Goal: Task Accomplishment & Management: Complete application form

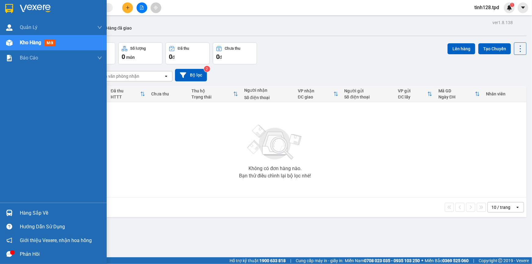
drag, startPoint x: 0, startPoint y: 0, endPoint x: 11, endPoint y: 209, distance: 209.7
click at [11, 209] on div at bounding box center [9, 213] width 11 height 11
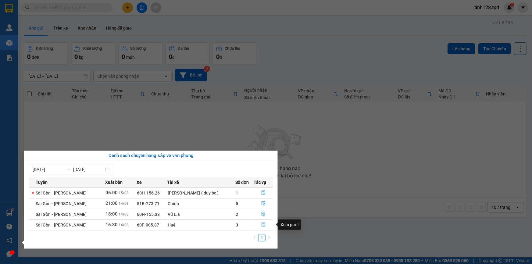
click at [262, 226] on icon "file-done" at bounding box center [263, 225] width 4 height 4
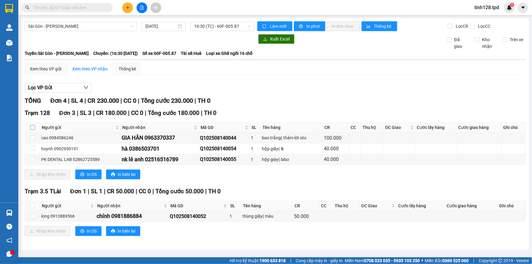
click at [34, 126] on input "checkbox" at bounding box center [32, 127] width 5 height 5
checkbox input "true"
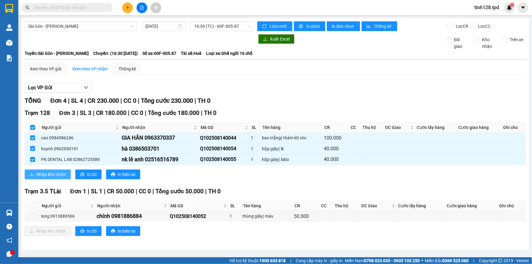
click at [46, 171] on button "Nhập kho nhận" at bounding box center [48, 174] width 46 height 10
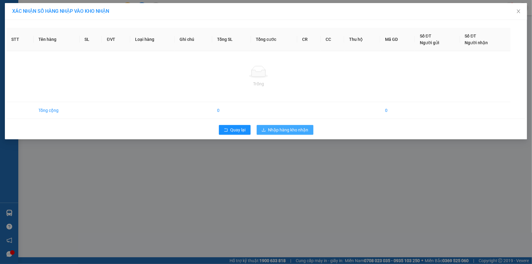
click at [273, 130] on span "Nhập hàng kho nhận" at bounding box center [288, 129] width 40 height 7
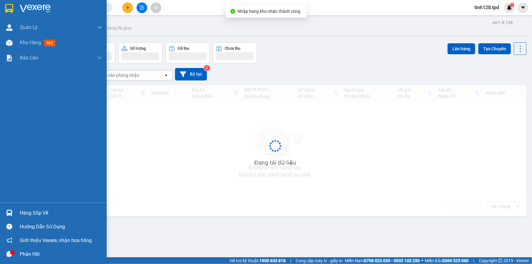
click at [15, 212] on div "Hàng sắp về" at bounding box center [53, 213] width 107 height 14
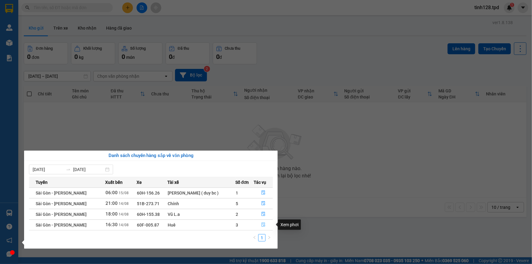
click at [264, 224] on icon "file-done" at bounding box center [263, 225] width 4 height 4
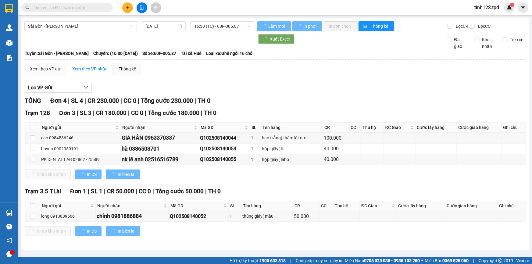
click at [261, 186] on div "TỔNG Đơn 4 | SL 4 | CR 230.000 | CC 0 | Tổng cước 230.000 | TH 0 Trạm 128 Đơn 3…" at bounding box center [275, 170] width 501 height 148
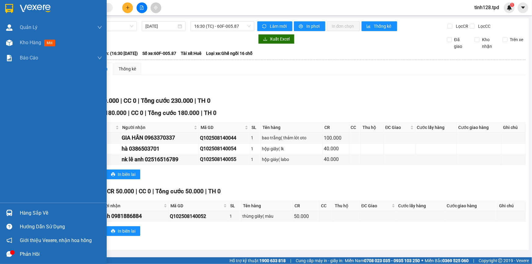
click at [23, 209] on div "Hàng sắp về" at bounding box center [61, 212] width 82 height 9
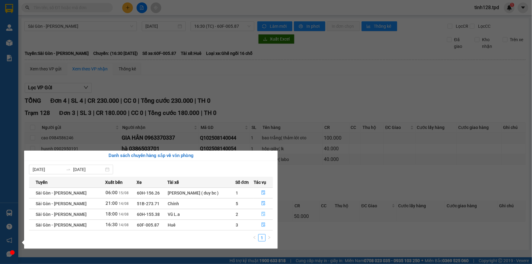
click at [263, 215] on icon "file-done" at bounding box center [264, 214] width 4 height 4
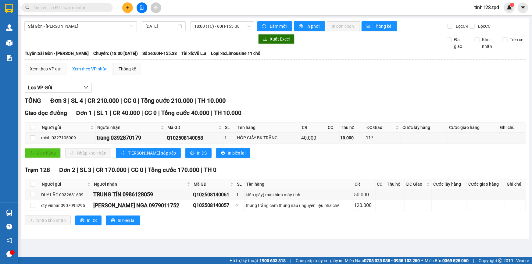
click at [268, 174] on div "Trạm 128 Đơn 2 | SL 3 | CR 170.000 | CC 0 | Tổng cước 170.000 | TH 0" at bounding box center [275, 170] width 501 height 9
click at [30, 183] on input "checkbox" at bounding box center [32, 184] width 5 height 5
checkbox input "true"
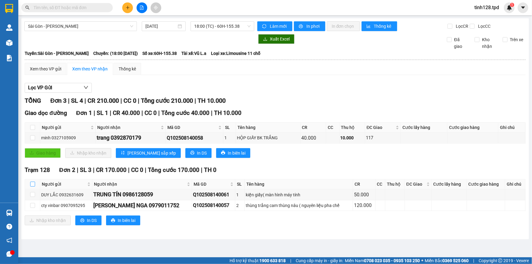
checkbox input "true"
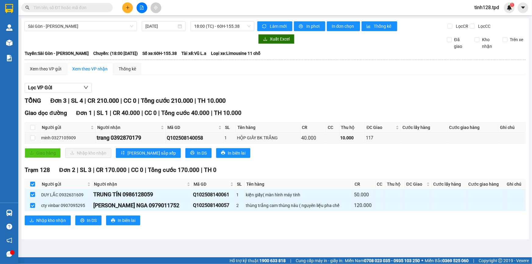
click at [46, 215] on div "Trạm 128 Đơn 2 | SL 3 | CR 170.000 | CC 0 | Tổng cước 170.000 | TH 0 Người gửi …" at bounding box center [275, 198] width 501 height 64
click at [46, 222] on span "Nhập kho nhận" at bounding box center [51, 220] width 30 height 7
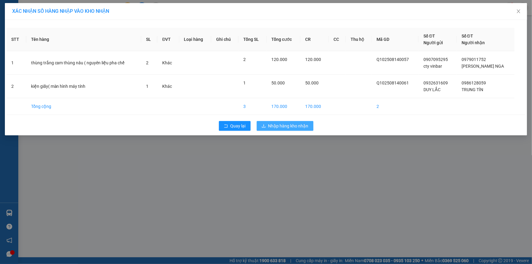
click at [287, 122] on button "Nhập hàng kho nhận" at bounding box center [285, 126] width 57 height 10
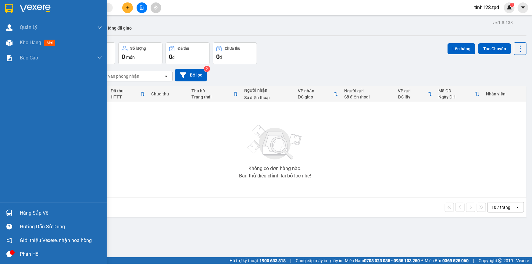
click at [14, 210] on div at bounding box center [9, 213] width 11 height 11
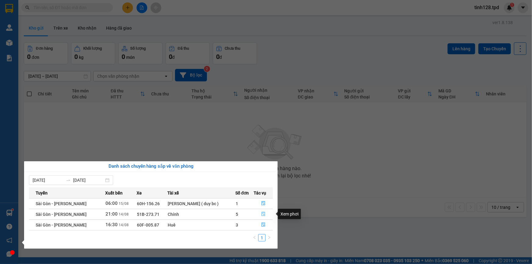
click at [262, 212] on icon "file-done" at bounding box center [263, 214] width 4 height 4
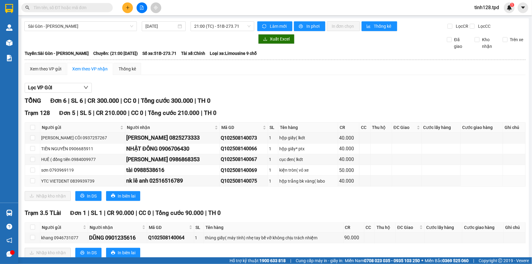
scroll to position [16, 0]
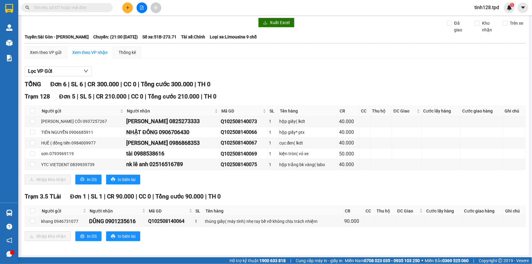
drag, startPoint x: 86, startPoint y: 6, endPoint x: 83, endPoint y: 9, distance: 3.4
click at [85, 6] on input "text" at bounding box center [70, 7] width 72 height 7
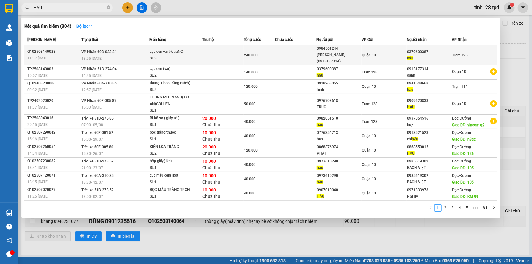
type input "HAU"
click at [262, 55] on div "240.000" at bounding box center [259, 55] width 30 height 7
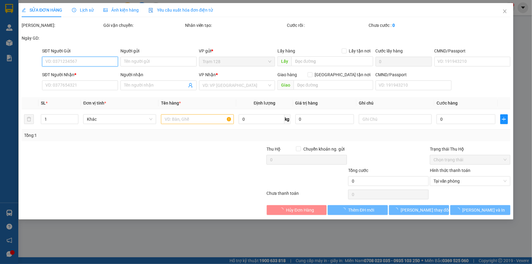
type input "0984561244"
type input "MAI NGUYỄN (0913177314)"
type input "051088002681"
type input "0379600387"
type input "hậu"
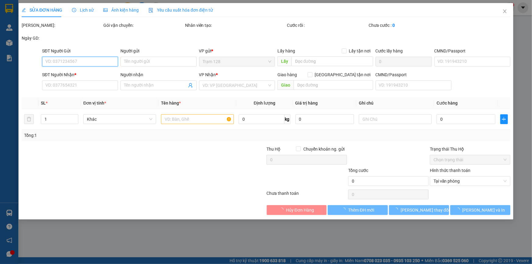
type input "240.000"
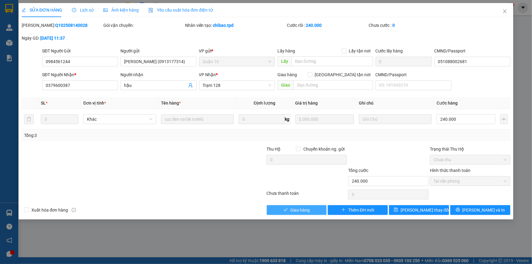
click at [298, 212] on span "Giao hàng" at bounding box center [300, 210] width 20 height 7
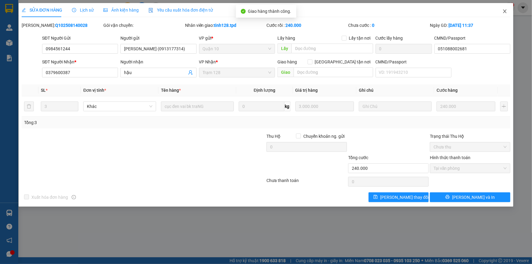
click at [504, 11] on icon "close" at bounding box center [504, 11] width 5 height 5
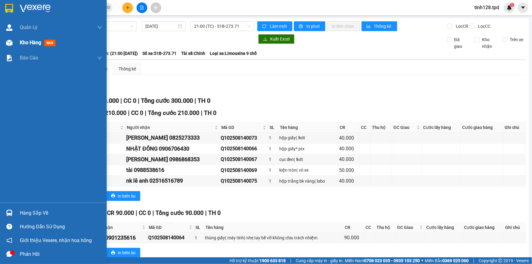
click at [16, 39] on div "Kho hàng mới" at bounding box center [53, 42] width 107 height 15
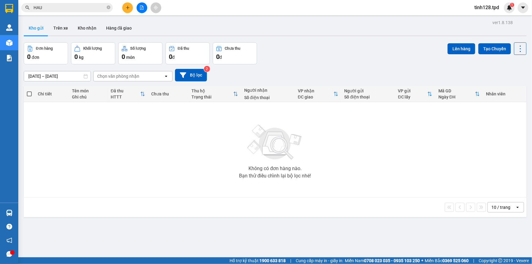
click at [20, 209] on main "ver 1.8.138 Kho gửi Trên xe Kho nhận Hàng đã giao Đơn hàng 0 đơn Khối lượng 0 k…" at bounding box center [266, 128] width 532 height 257
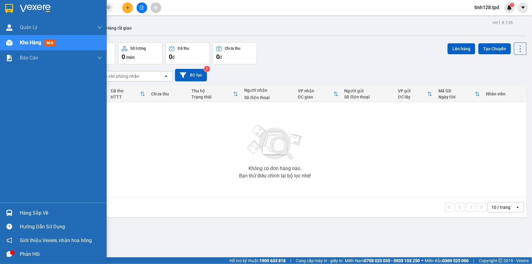
click at [16, 213] on div "Hàng sắp về" at bounding box center [53, 213] width 107 height 14
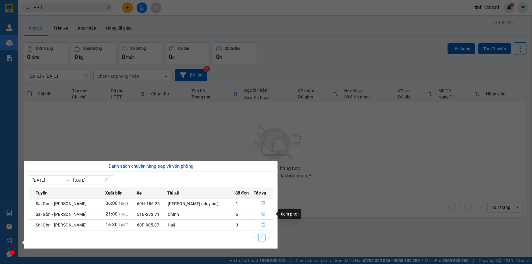
drag, startPoint x: 263, startPoint y: 216, endPoint x: 263, endPoint y: 226, distance: 9.8
click at [263, 226] on tbody "Sài Gòn - Phương Lâm 06:00 15/08 60H-156.26 nguyễn minh duy ( duy bc ) 1 Sài Gò…" at bounding box center [151, 214] width 244 height 32
click at [263, 226] on icon "file-done" at bounding box center [263, 225] width 4 height 4
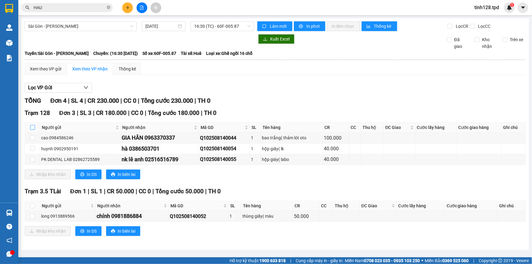
click at [33, 127] on input "checkbox" at bounding box center [32, 127] width 5 height 5
checkbox input "true"
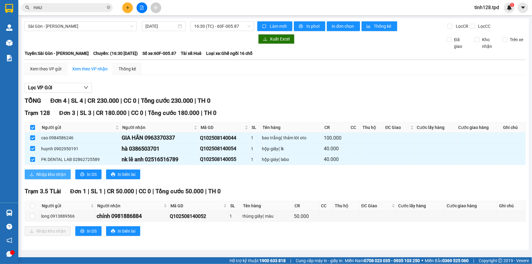
click at [39, 174] on span "Nhập kho nhận" at bounding box center [51, 174] width 30 height 7
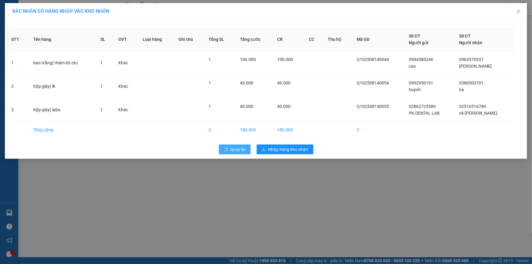
click at [236, 146] on span "Quay lại" at bounding box center [237, 149] width 15 height 7
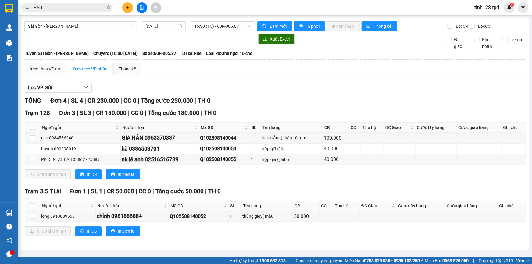
click at [32, 127] on input "checkbox" at bounding box center [32, 127] width 5 height 5
checkbox input "true"
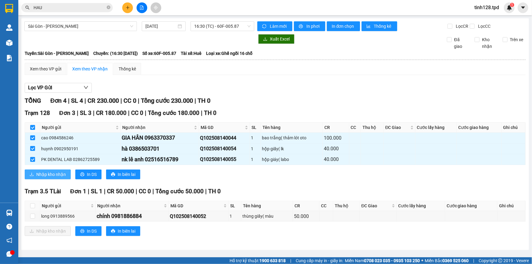
click at [45, 169] on button "Nhập kho nhận" at bounding box center [48, 174] width 46 height 10
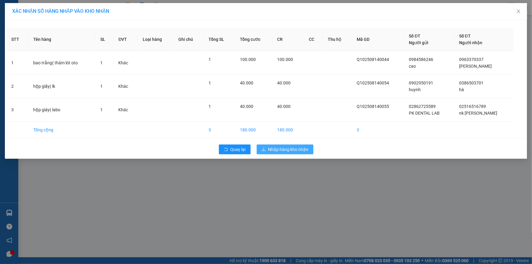
click at [298, 148] on span "Nhập hàng kho nhận" at bounding box center [288, 149] width 40 height 7
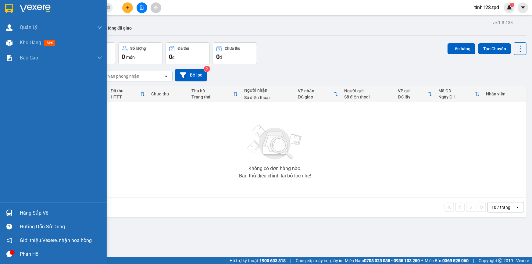
click at [15, 211] on div "Hàng sắp về" at bounding box center [53, 213] width 107 height 14
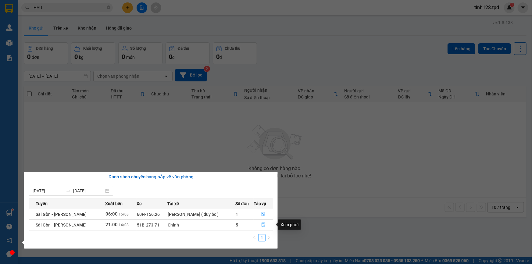
click at [260, 224] on button "button" at bounding box center [263, 225] width 19 height 10
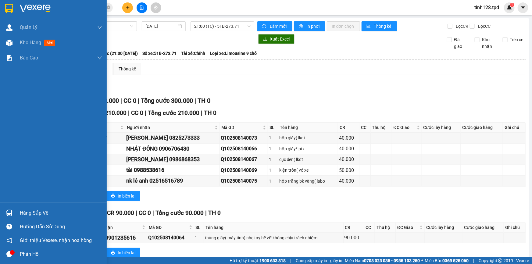
click at [52, 216] on div "Hàng sắp về" at bounding box center [61, 212] width 82 height 9
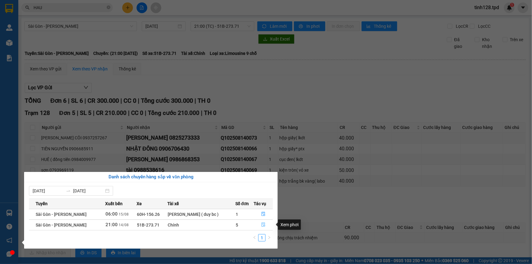
click at [261, 226] on button "button" at bounding box center [263, 225] width 19 height 10
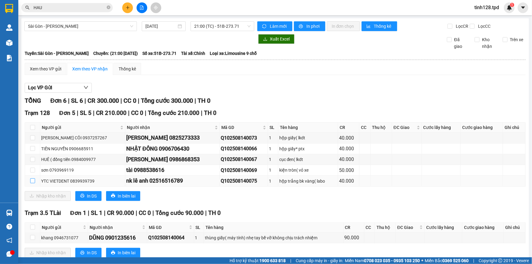
click at [32, 180] on input "checkbox" at bounding box center [32, 180] width 5 height 5
checkbox input "true"
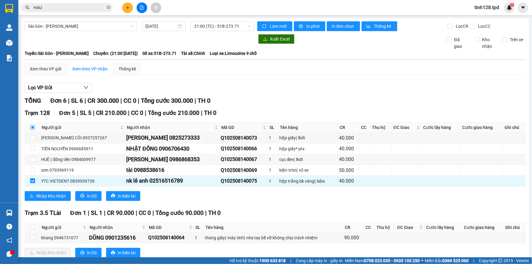
click at [30, 128] on input "checkbox" at bounding box center [32, 127] width 5 height 5
checkbox input "true"
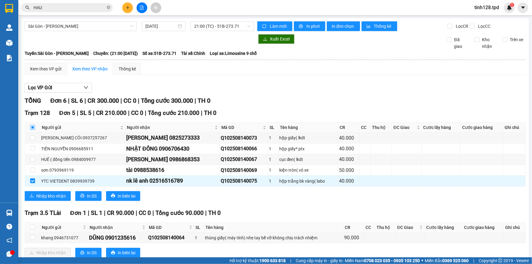
checkbox input "true"
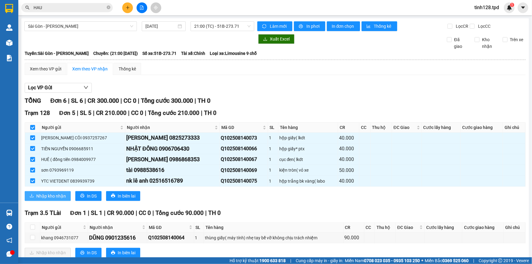
click at [42, 196] on span "Nhập kho nhận" at bounding box center [51, 196] width 30 height 7
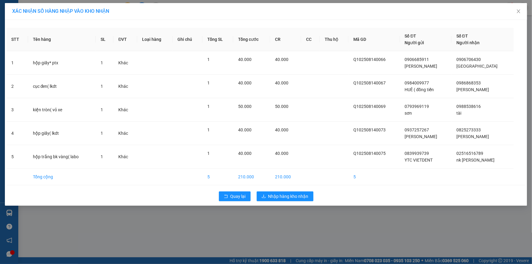
click at [270, 189] on div "Quay lại Nhập hàng kho nhận" at bounding box center [265, 196] width 519 height 16
click at [272, 198] on span "Nhập hàng kho nhận" at bounding box center [288, 196] width 40 height 7
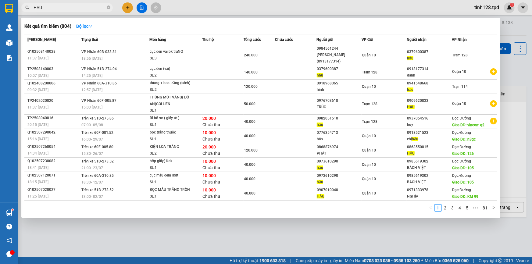
drag, startPoint x: 77, startPoint y: 8, endPoint x: 5, endPoint y: 0, distance: 72.0
click at [5, 0] on section "Kết quả tìm kiếm ( 804 ) Bộ lọc Mã ĐH Trạng thái Món hàng Thu hộ Tổng cước Chưa…" at bounding box center [266, 132] width 532 height 264
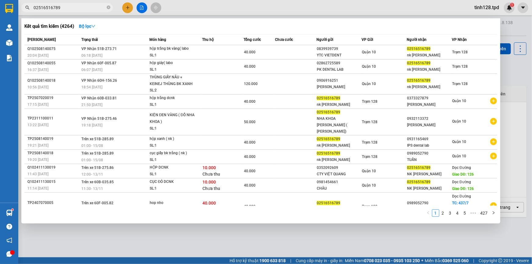
drag, startPoint x: 91, startPoint y: 10, endPoint x: 0, endPoint y: 31, distance: 93.9
click at [0, 31] on section "Kết quả tìm kiếm ( 4264 ) Bộ lọc Mã ĐH Trạng thái Món hàng Thu hộ Tổng cước Chư…" at bounding box center [266, 132] width 532 height 264
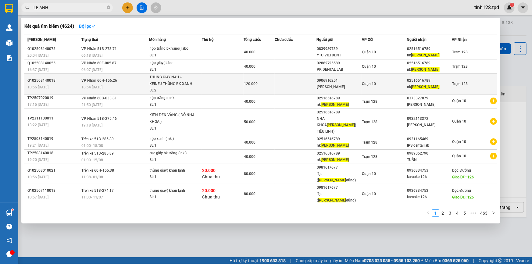
type input "LE ANH"
click at [405, 87] on div "Quận 10" at bounding box center [384, 83] width 45 height 7
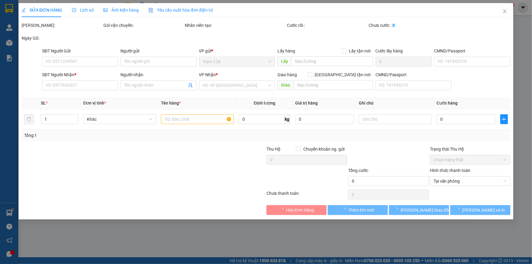
type input "0906916251"
type input "MAI HÂN"
type input "079060013500"
type input "02516516789"
type input "nk [PERSON_NAME]"
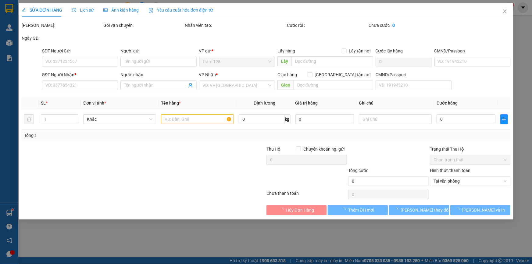
type input "120.000"
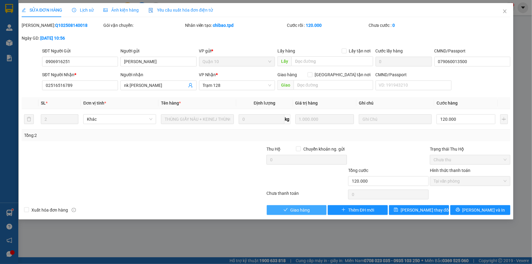
click at [311, 207] on button "Giao hàng" at bounding box center [297, 210] width 60 height 10
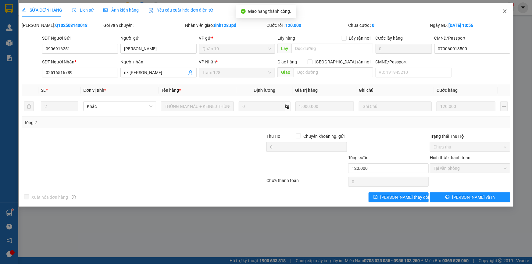
click at [504, 11] on icon "close" at bounding box center [504, 11] width 5 height 5
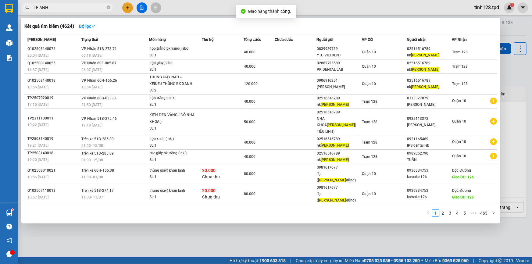
click at [85, 11] on span "LE ANH" at bounding box center [66, 7] width 91 height 9
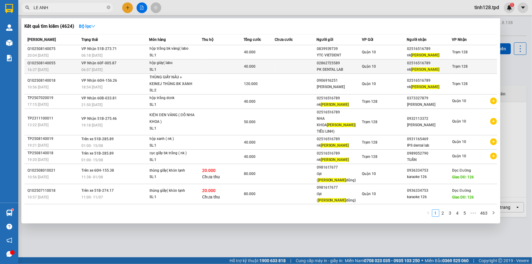
click at [151, 63] on div "hộp giáy( labo" at bounding box center [173, 63] width 46 height 7
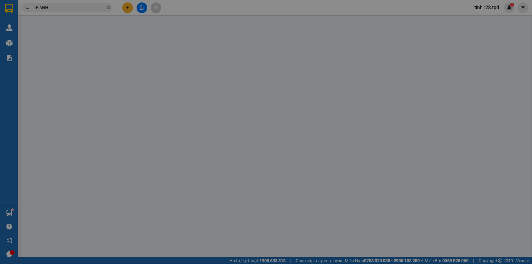
type input "02862725589"
type input "PK DENTAL LAB"
type input "066096008321"
type input "02516516789"
type input "nk [PERSON_NAME]"
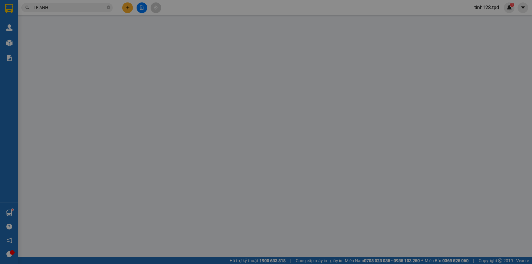
type input "40.000"
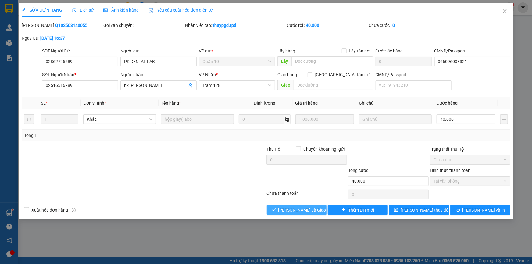
click at [310, 208] on span "Lưu và Giao hàng" at bounding box center [307, 210] width 59 height 7
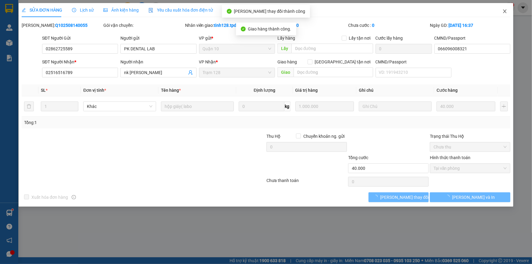
click at [506, 10] on icon "close" at bounding box center [504, 11] width 3 height 4
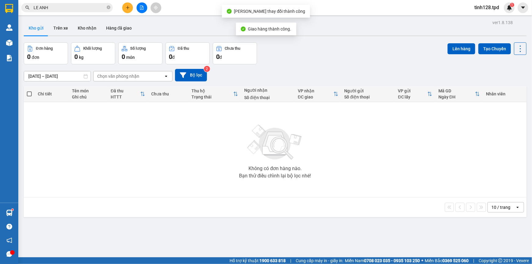
click at [80, 3] on div "Kết quả tìm kiếm ( 4624 ) Bộ lọc Mã ĐH Trạng thái Món hàng Thu hộ Tổng cước Chư…" at bounding box center [59, 7] width 119 height 11
click at [79, 9] on input "LE ANH" at bounding box center [70, 7] width 72 height 7
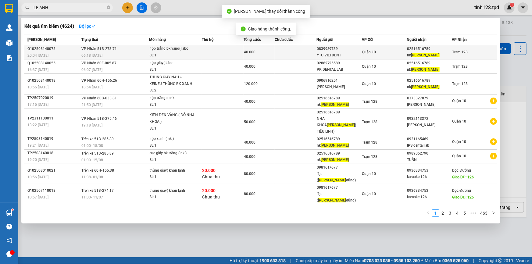
click at [148, 49] on td "VP Nhận 51B-273.71 06:18 - 15/08" at bounding box center [114, 52] width 69 height 14
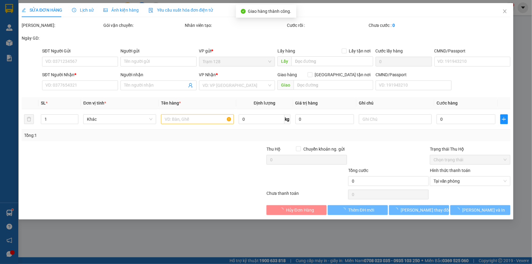
type input "0839939739"
type input "YTC VIETDENT"
type input "079084024795"
type input "02516516789"
type input "nk [PERSON_NAME]"
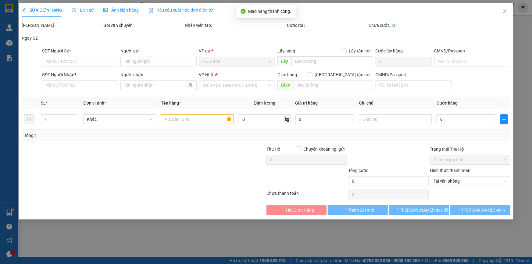
type input "40.000"
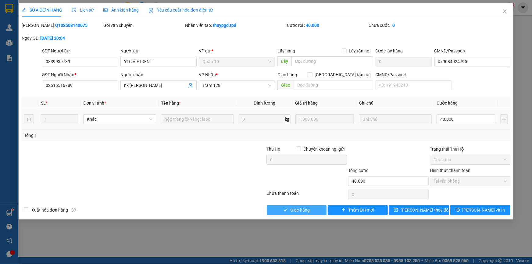
click at [299, 209] on span "Giao hàng" at bounding box center [300, 210] width 20 height 7
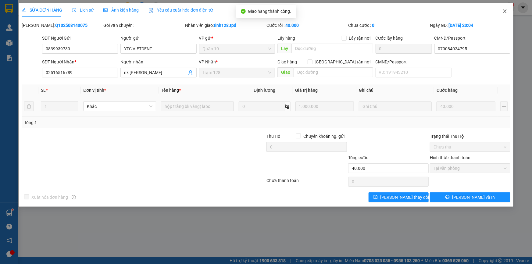
click at [507, 14] on icon "close" at bounding box center [504, 11] width 5 height 5
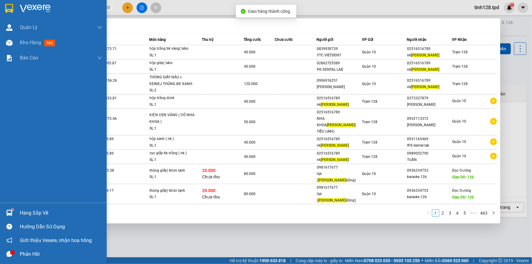
drag, startPoint x: 66, startPoint y: 9, endPoint x: 16, endPoint y: 12, distance: 51.0
click at [16, 12] on section "Kết quả tìm kiếm ( 4624 ) Bộ lọc Mã ĐH Trạng thái Món hàng Thu hộ Tổng cước Chư…" at bounding box center [266, 132] width 532 height 264
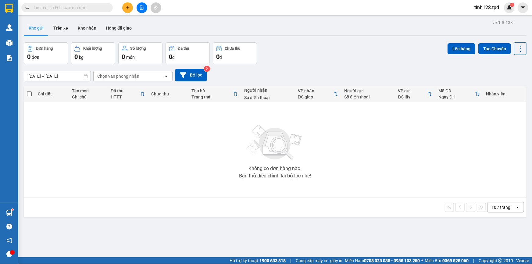
click at [94, 9] on input "text" at bounding box center [70, 7] width 72 height 7
click at [80, 27] on button "Kho nhận" at bounding box center [87, 28] width 28 height 15
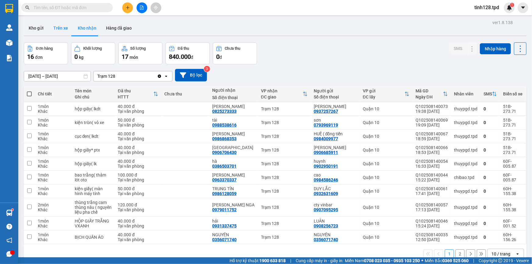
click at [61, 29] on button "Trên xe" at bounding box center [60, 28] width 24 height 15
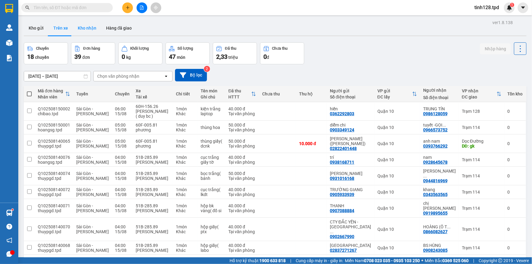
click at [88, 30] on button "Kho nhận" at bounding box center [87, 28] width 28 height 15
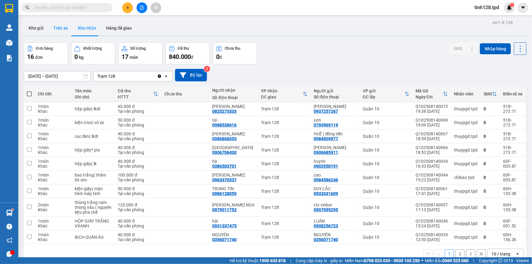
click at [52, 25] on button "Trên xe" at bounding box center [60, 28] width 24 height 15
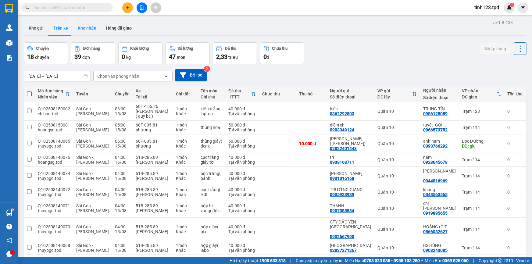
click at [82, 29] on button "Kho nhận" at bounding box center [87, 28] width 28 height 15
type input "[DATE] – [DATE]"
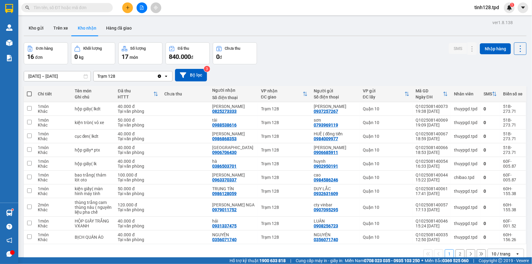
click at [284, 61] on div "Đơn hàng 16 đơn Khối lượng 0 kg Số lượng 17 món Đã thu 840.000 đ Chưa thu 0 đ S…" at bounding box center [275, 53] width 503 height 22
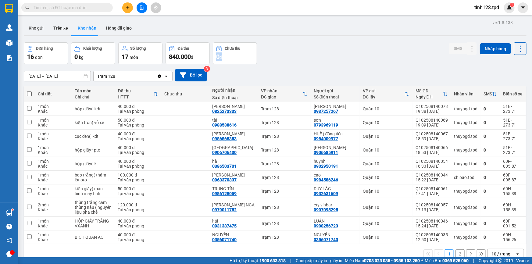
click at [284, 61] on div "Đơn hàng 16 đơn Khối lượng 0 kg Số lượng 17 món Đã thu 840.000 đ Chưa thu 0 đ S…" at bounding box center [275, 53] width 503 height 22
click at [293, 61] on div "Đơn hàng 16 đơn Khối lượng 0 kg Số lượng 17 món Đã thu 840.000 đ Chưa thu 0 đ S…" at bounding box center [275, 53] width 503 height 22
click at [292, 61] on div "Đơn hàng 16 đơn Khối lượng 0 kg Số lượng 17 món Đã thu 840.000 đ Chưa thu 0 đ S…" at bounding box center [275, 53] width 503 height 22
click at [306, 70] on div "13/08/2025 – 15/08/2025 Press the down arrow key to interact with the calendar …" at bounding box center [275, 75] width 503 height 12
